Goal: Task Accomplishment & Management: Use online tool/utility

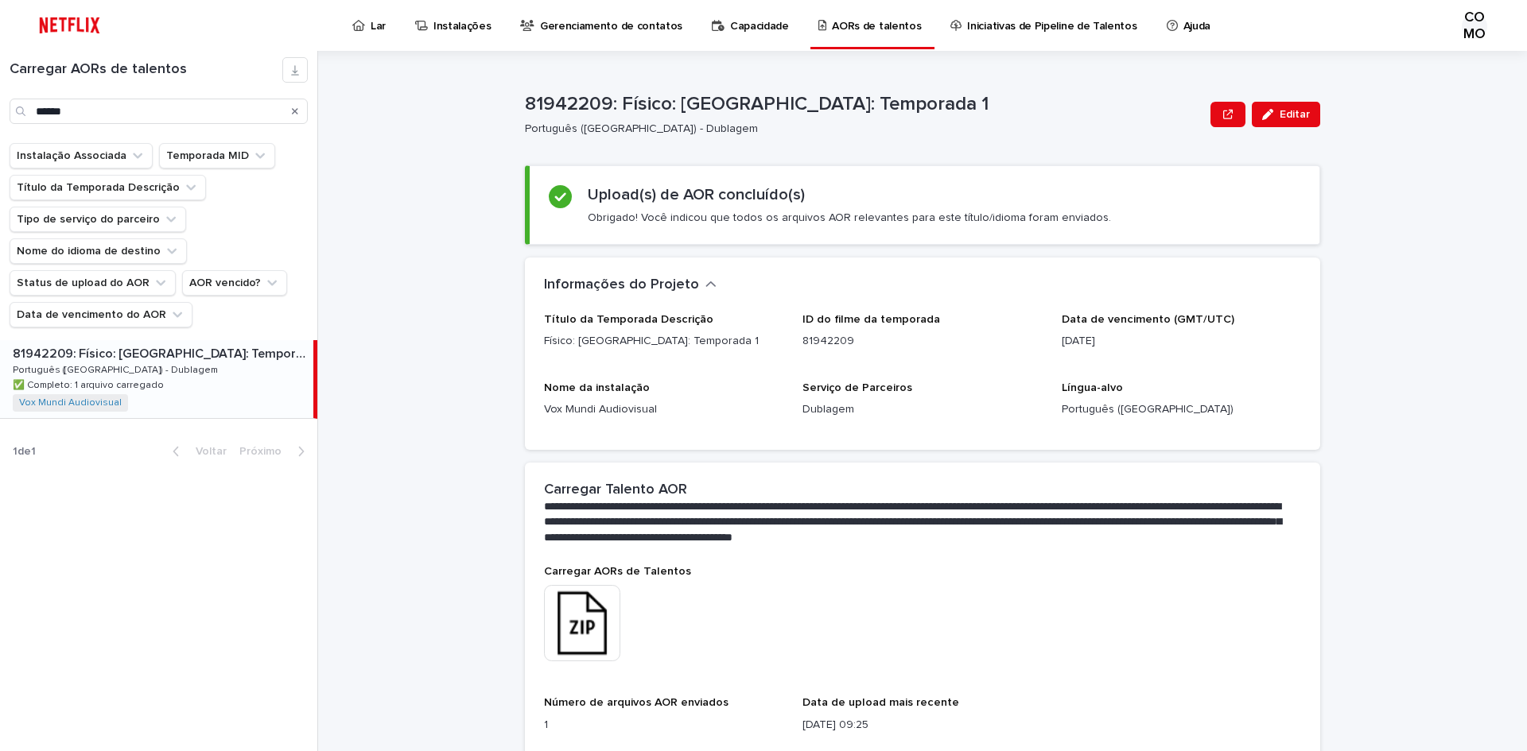
click at [297, 111] on icon "Procurar" at bounding box center [295, 112] width 6 height 10
click at [175, 111] on input "Procurar" at bounding box center [159, 111] width 298 height 25
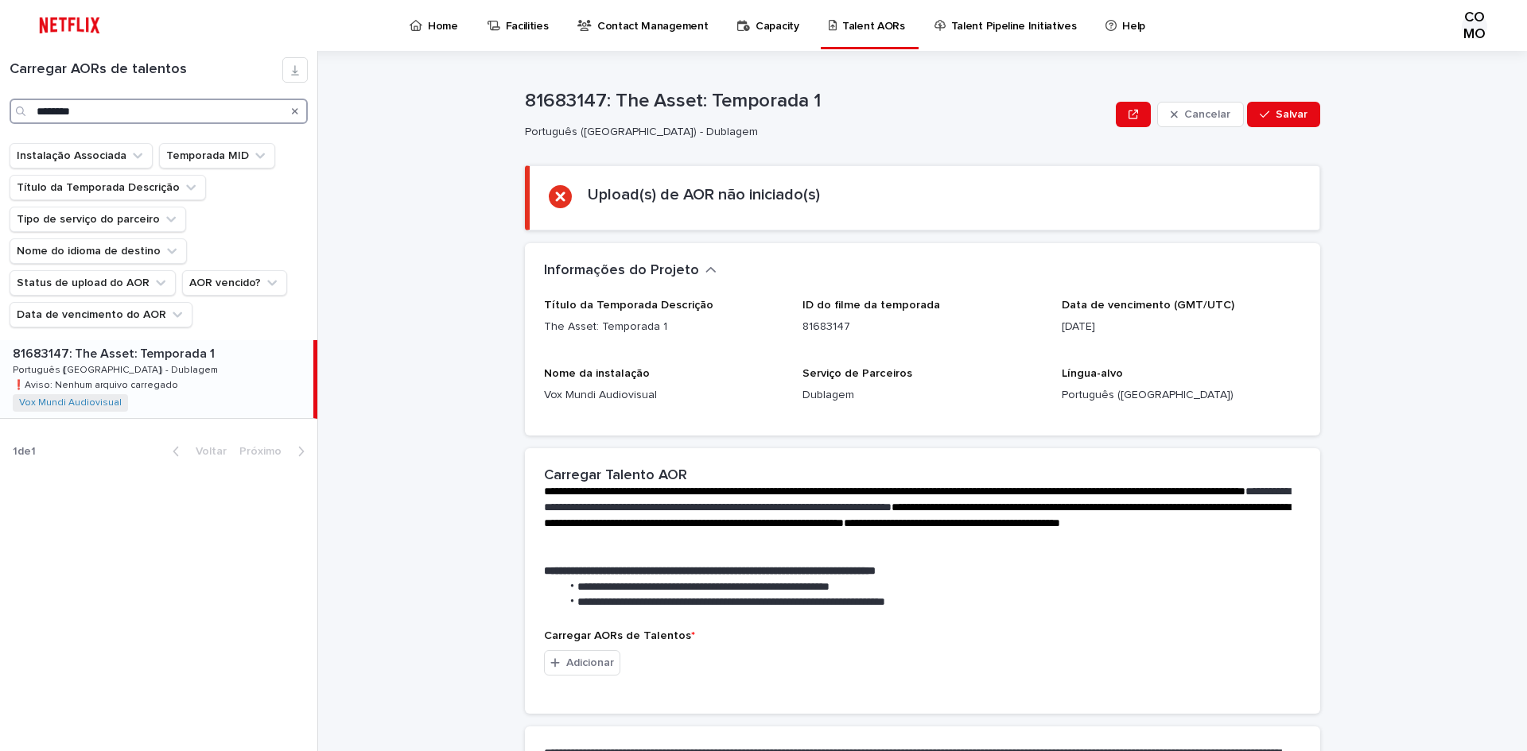
type input "********"
click at [131, 371] on font "Português ([GEOGRAPHIC_DATA]) - Dublagem" at bounding box center [115, 371] width 205 height 10
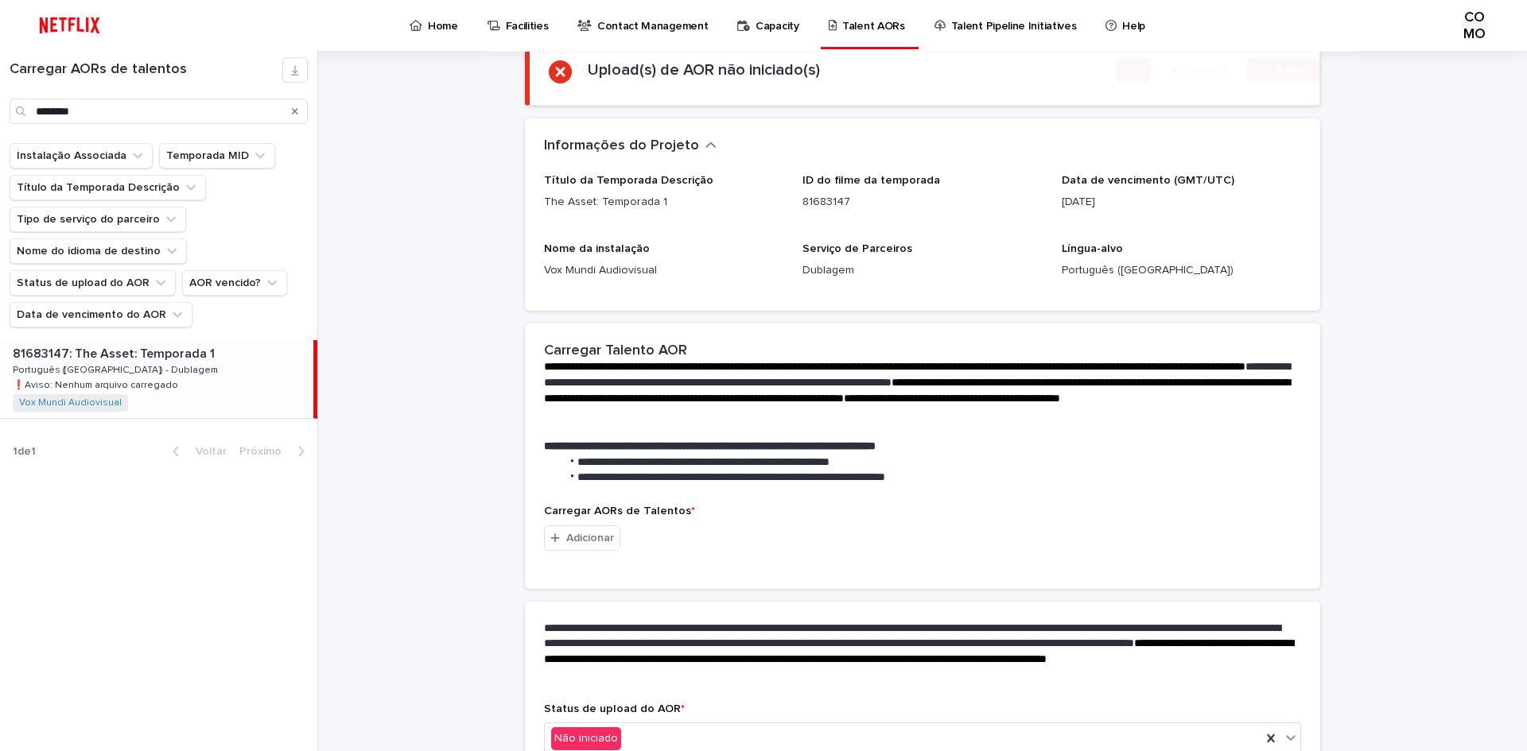
scroll to position [159, 0]
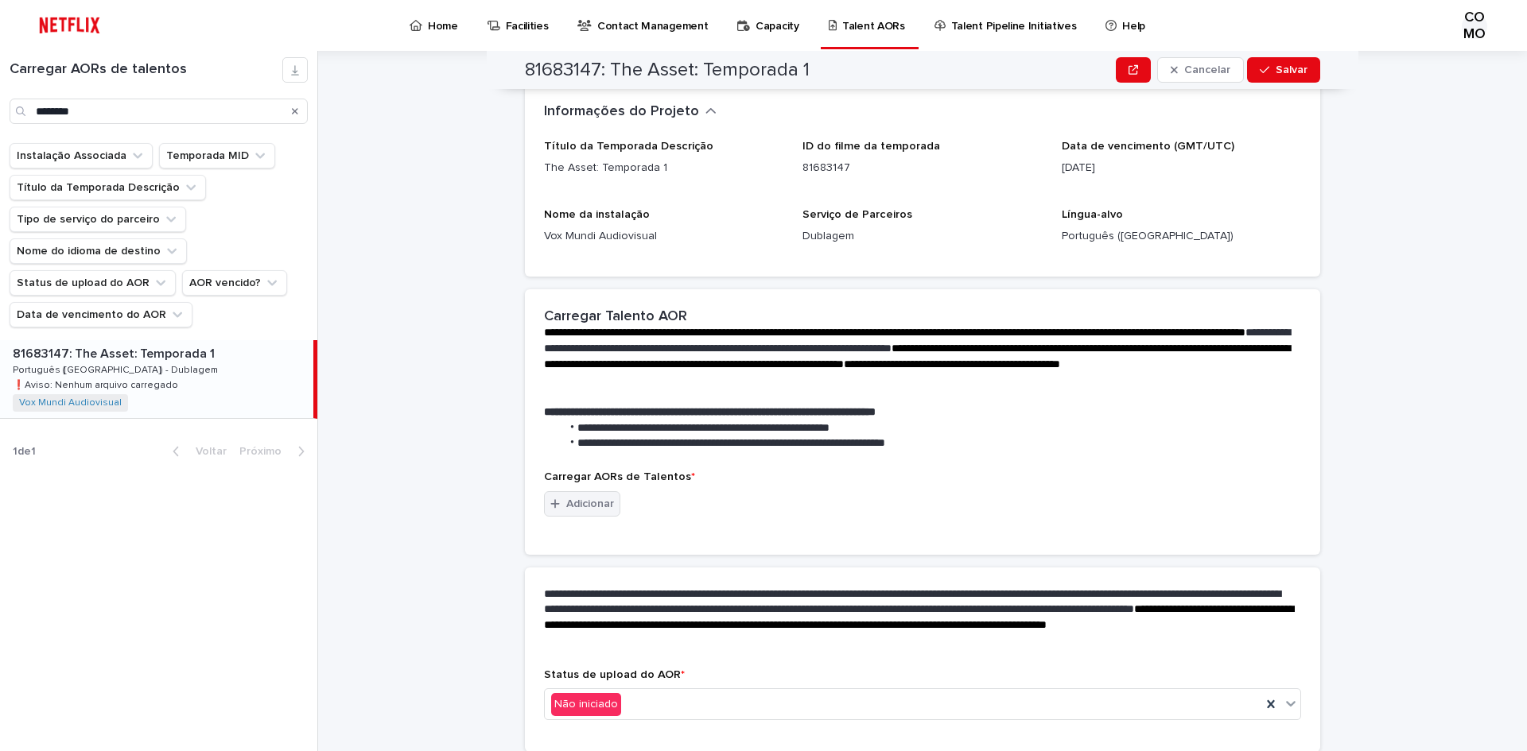
click at [580, 499] on font "Adicionar" at bounding box center [590, 504] width 48 height 11
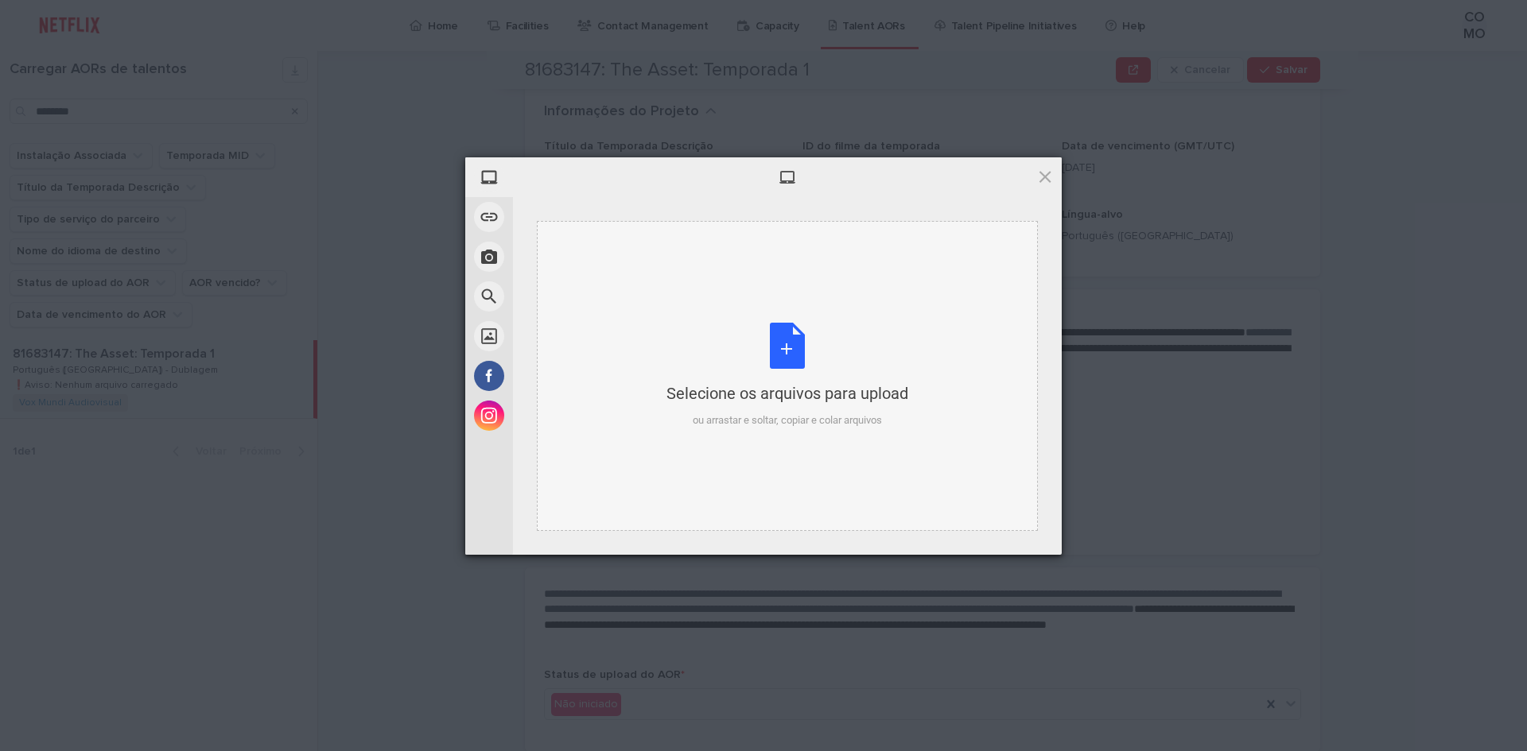
click at [805, 379] on div "Selecione os arquivos para upload ou arrastar e soltar, copiar e colar arquivos" at bounding box center [787, 376] width 242 height 106
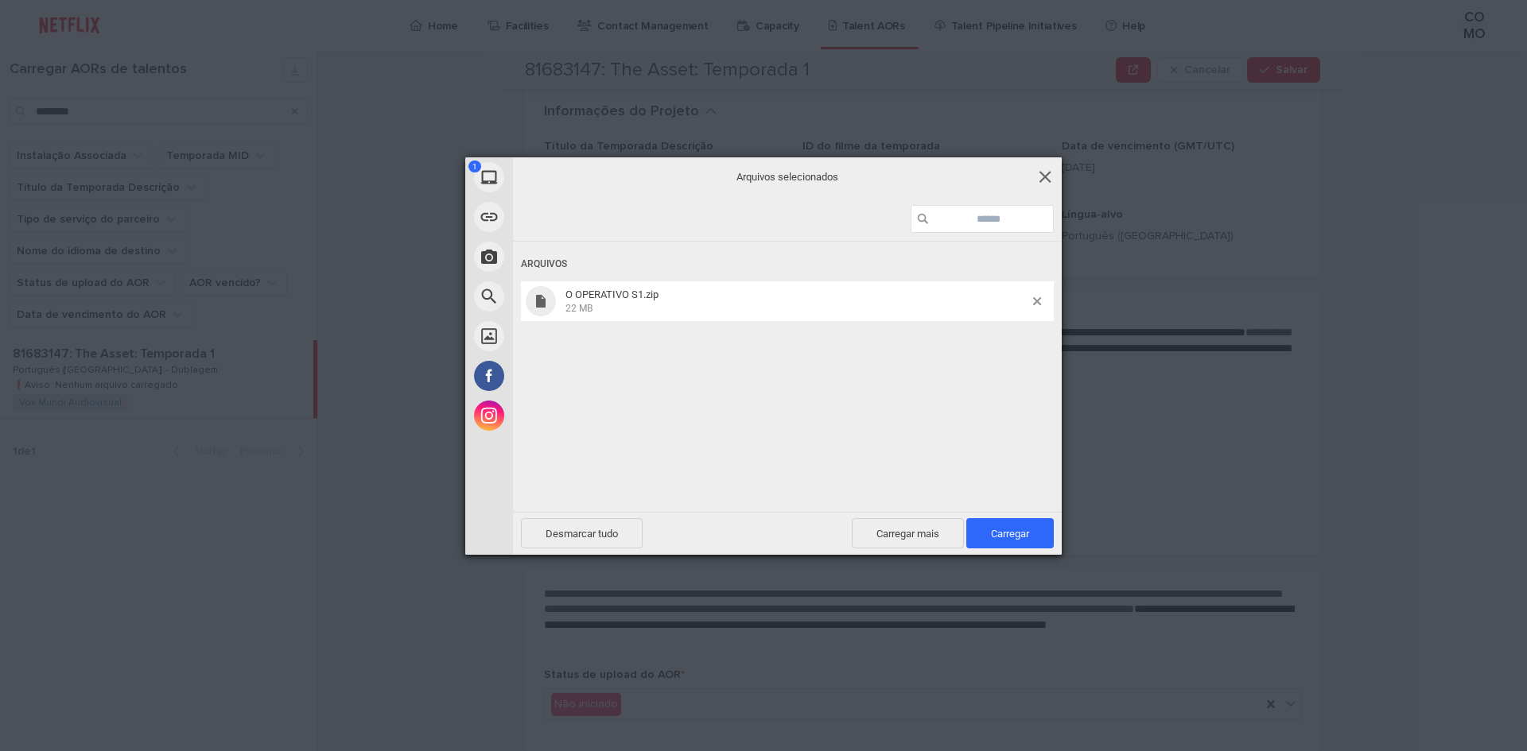
click at [1046, 172] on span at bounding box center [1044, 176] width 17 height 17
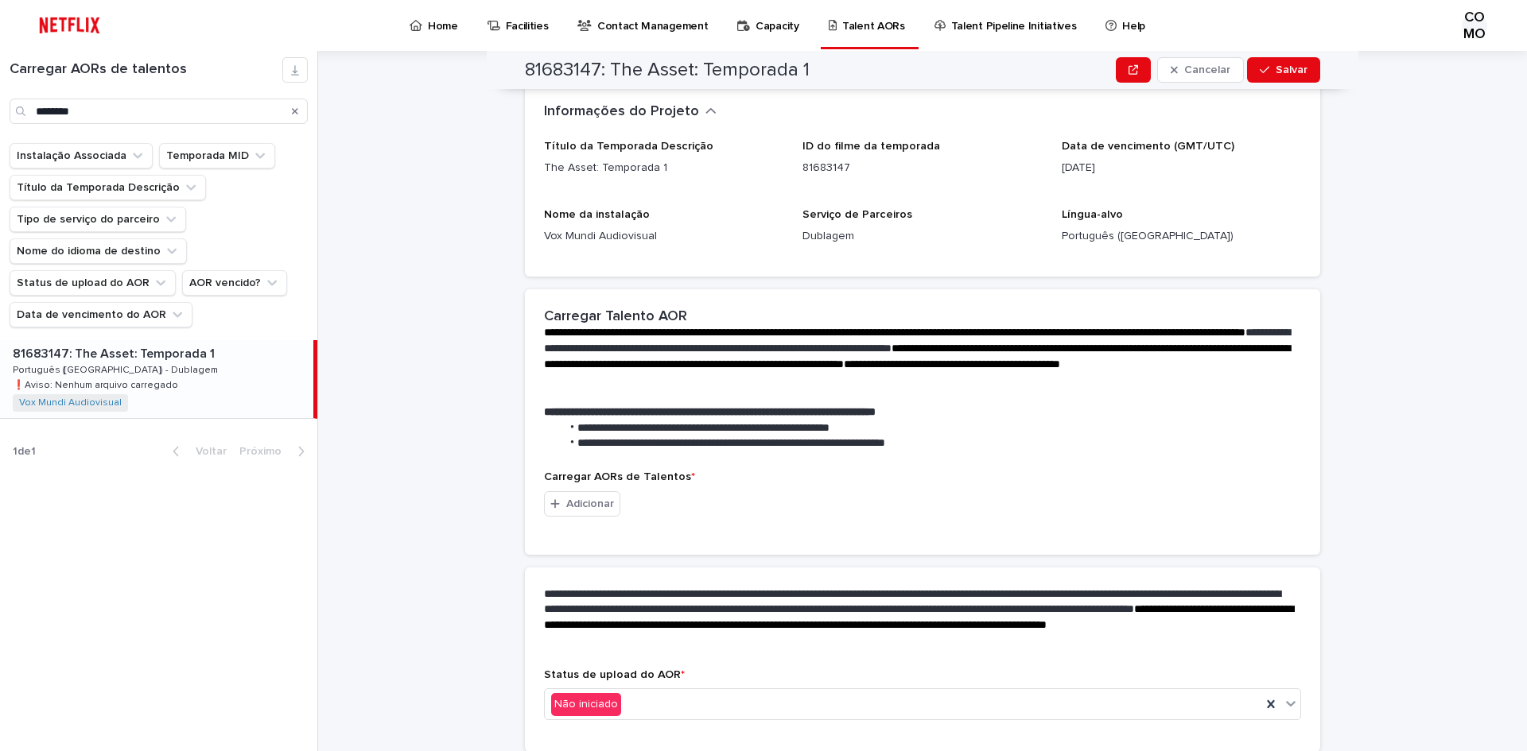
scroll to position [0, 0]
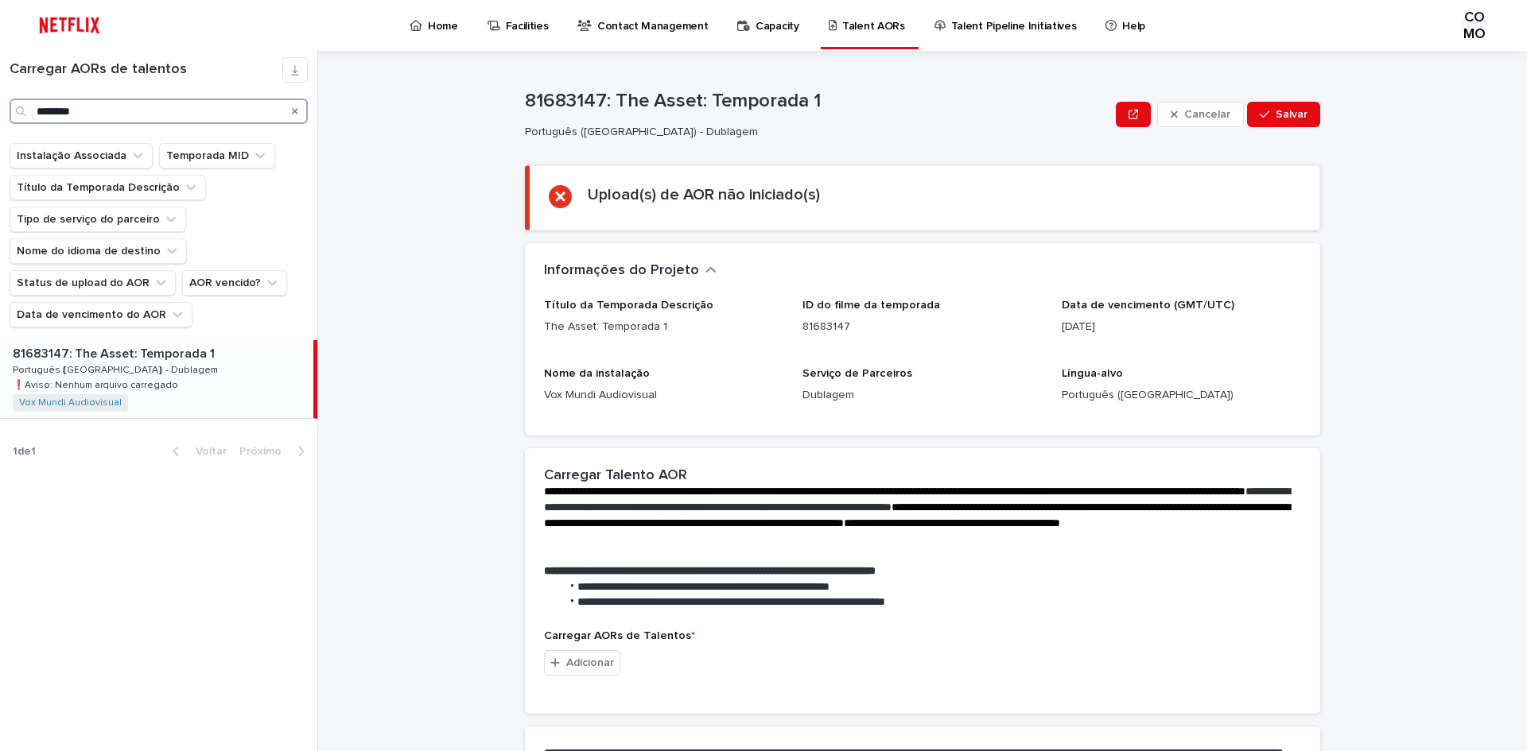
drag, startPoint x: 144, startPoint y: 111, endPoint x: 0, endPoint y: 88, distance: 145.8
click at [0, 88] on div "Carregar AORs de talentos ********" at bounding box center [158, 90] width 317 height 67
paste input "********"
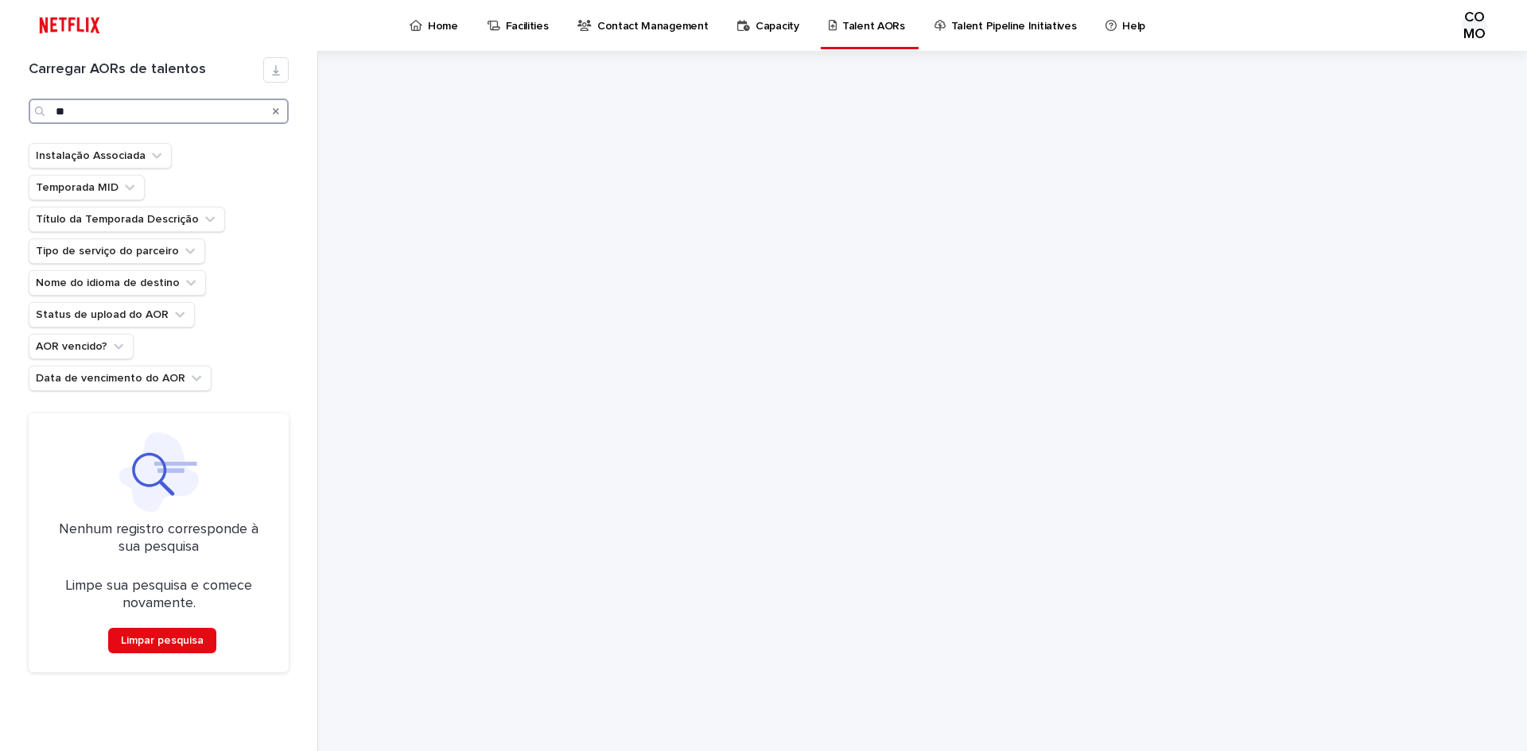
type input "*"
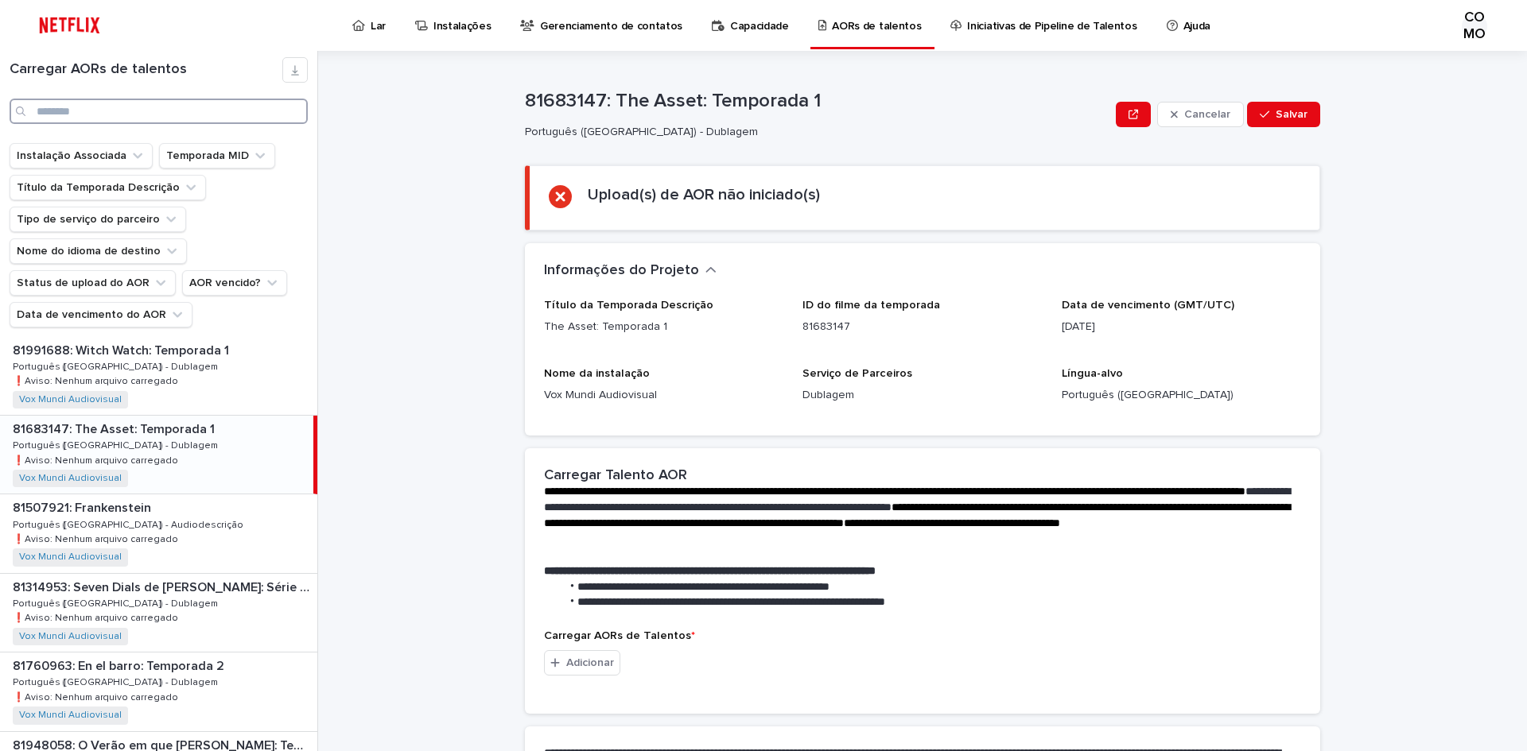
scroll to position [318, 0]
click at [205, 463] on div "81683147: The Asset: Temporada 1 81683147: The Asset: Temporada 1 Português ([G…" at bounding box center [156, 456] width 313 height 78
click at [581, 662] on font "Adicionar" at bounding box center [590, 663] width 48 height 11
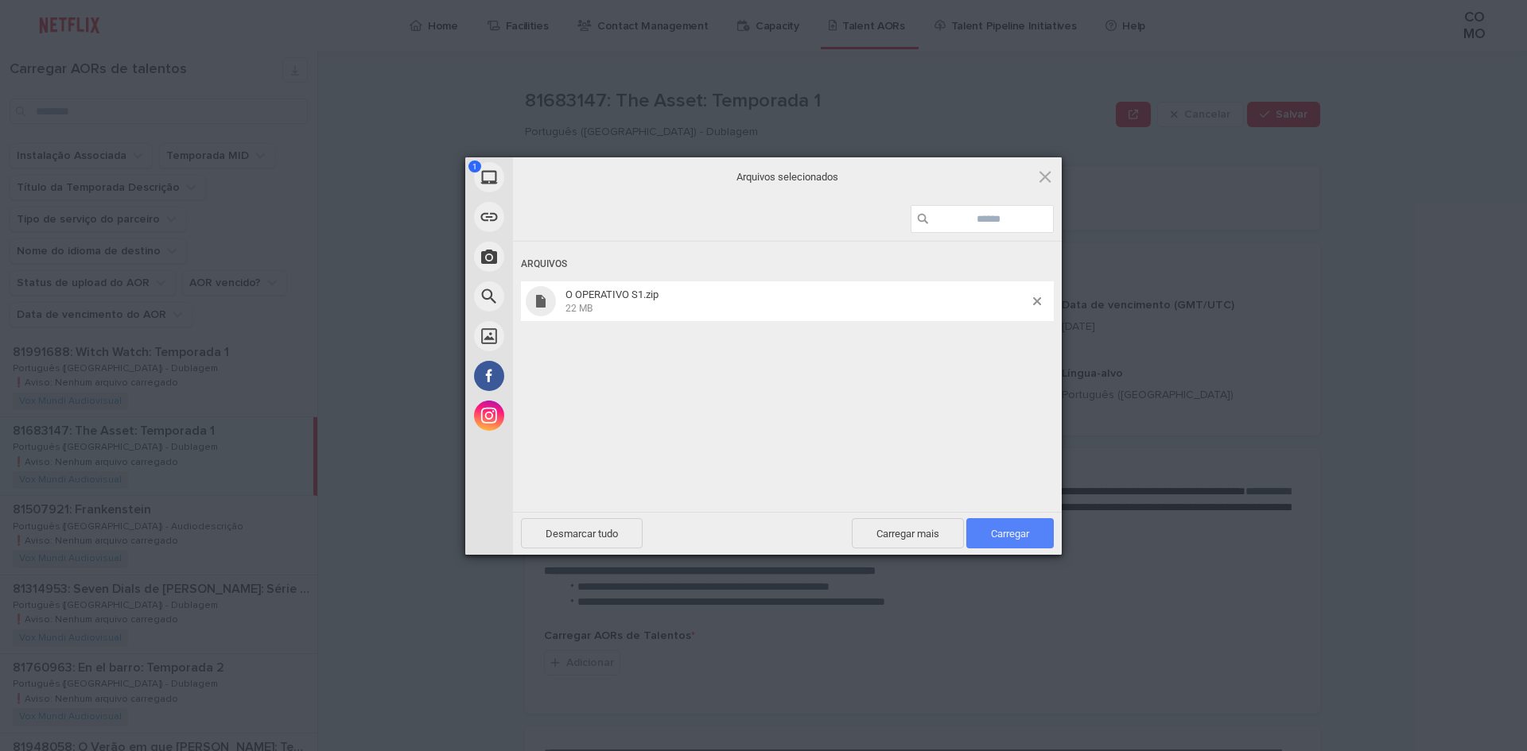
click at [1039, 538] on span "Carregar 1" at bounding box center [1009, 533] width 87 height 30
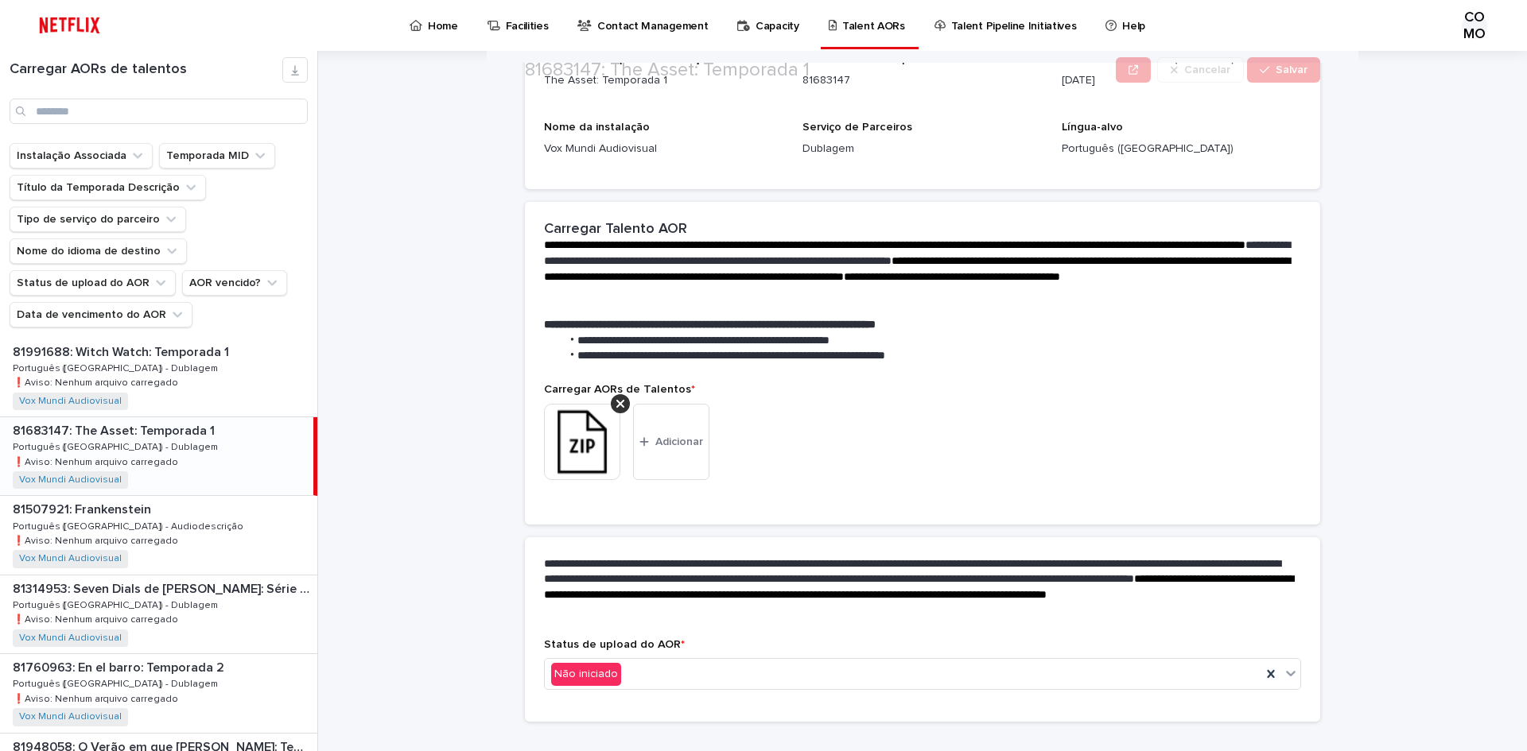
scroll to position [197, 0]
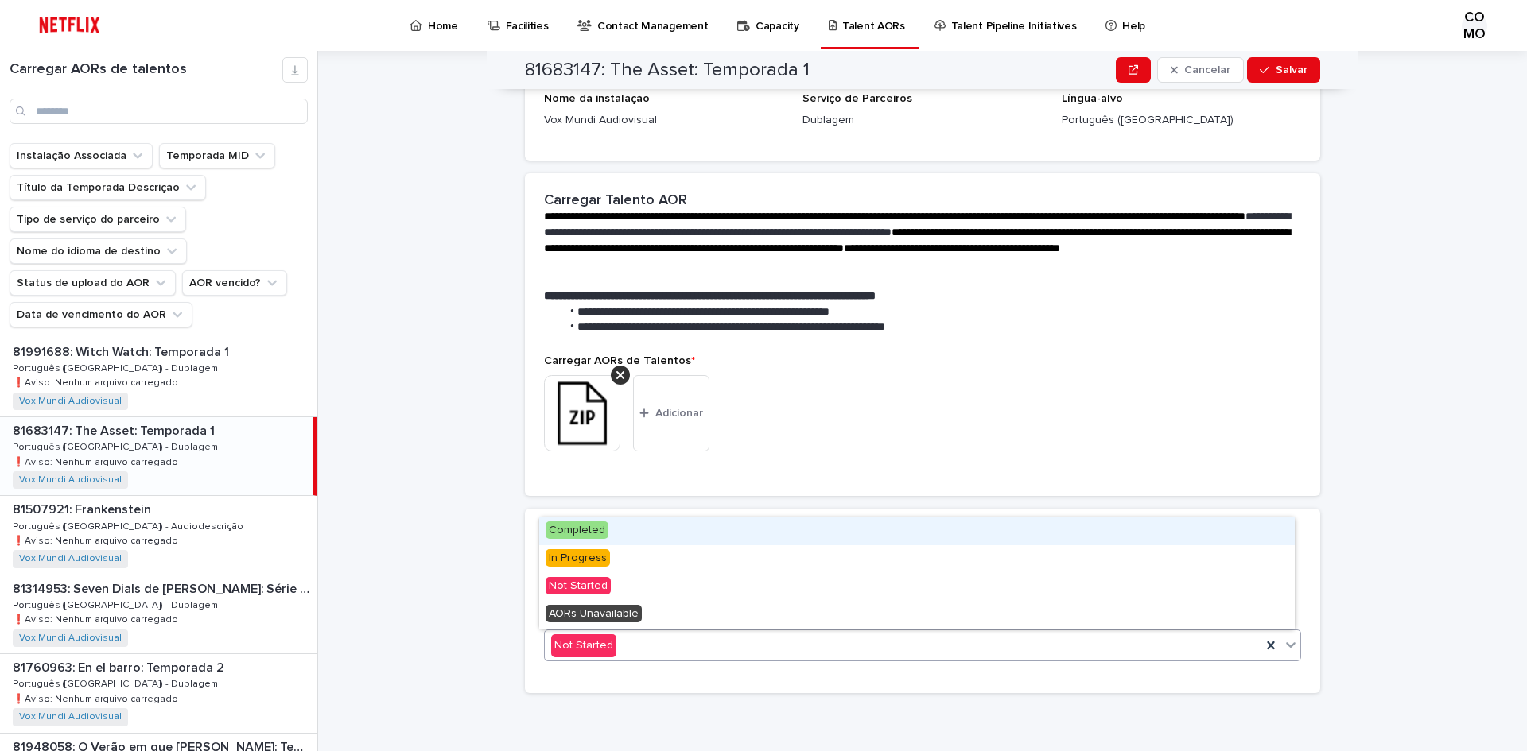
click at [1286, 645] on icon at bounding box center [1291, 646] width 10 height 6
click at [617, 527] on div "Concluído" at bounding box center [916, 532] width 755 height 28
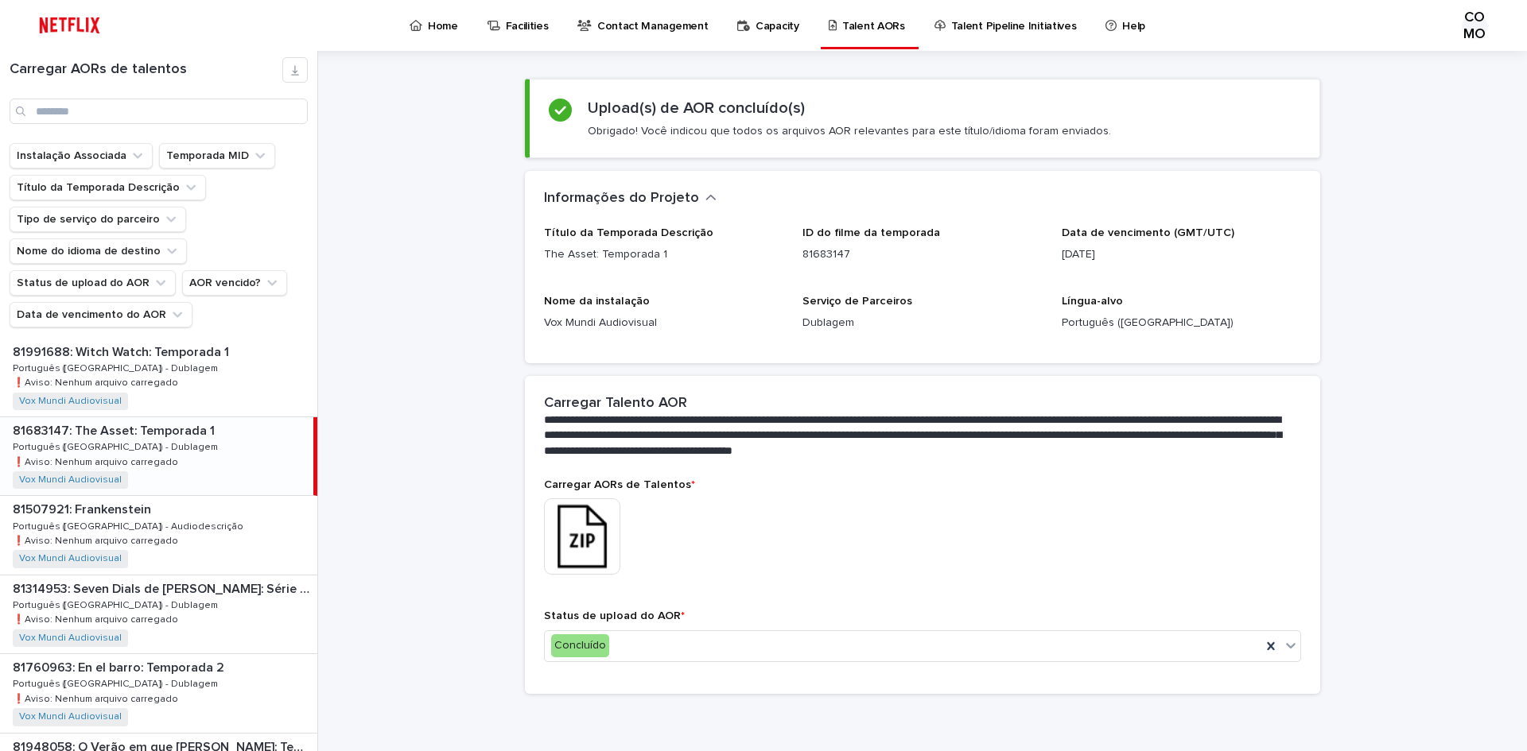
scroll to position [0, 0]
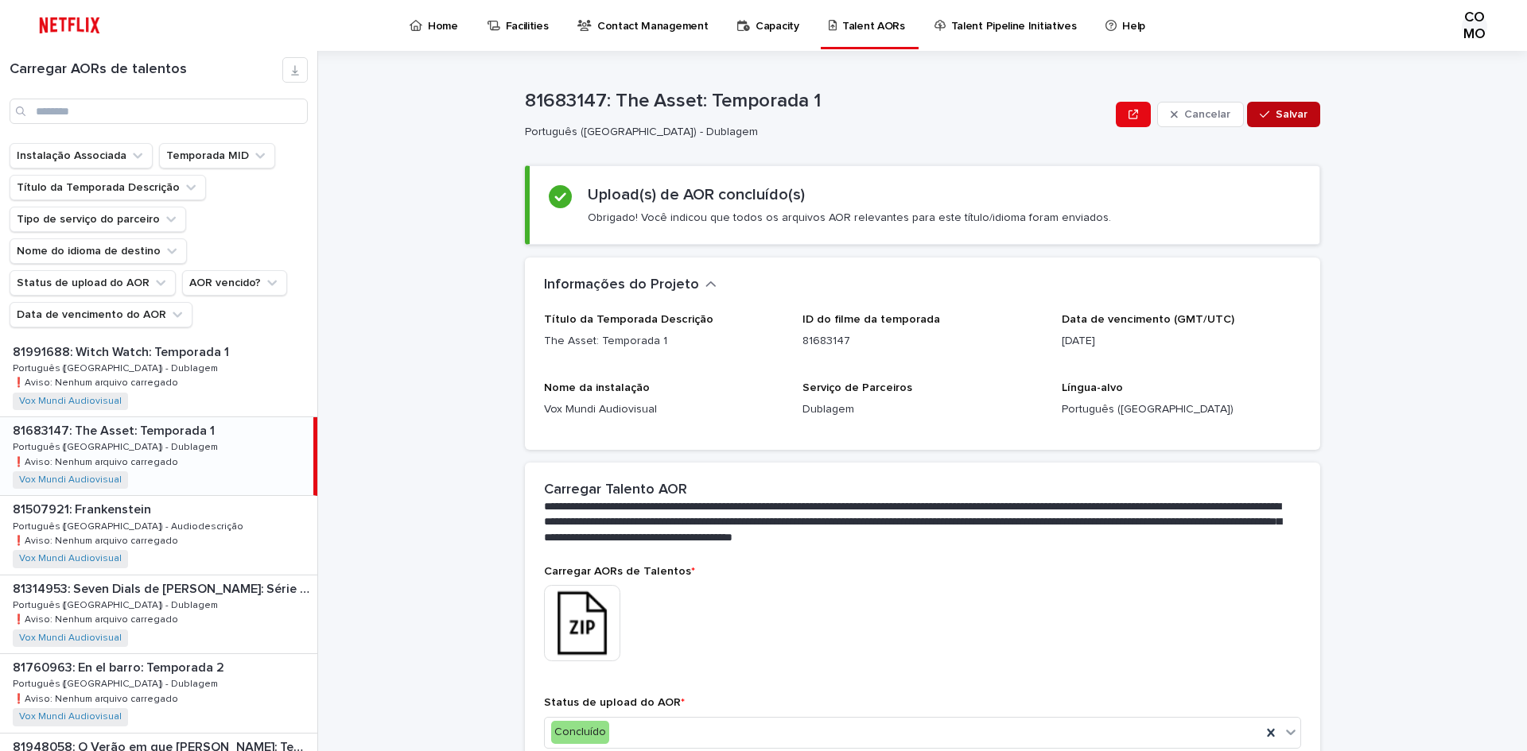
click at [1277, 120] on button "Salvar" at bounding box center [1283, 114] width 73 height 25
